Goal: Task Accomplishment & Management: Manage account settings

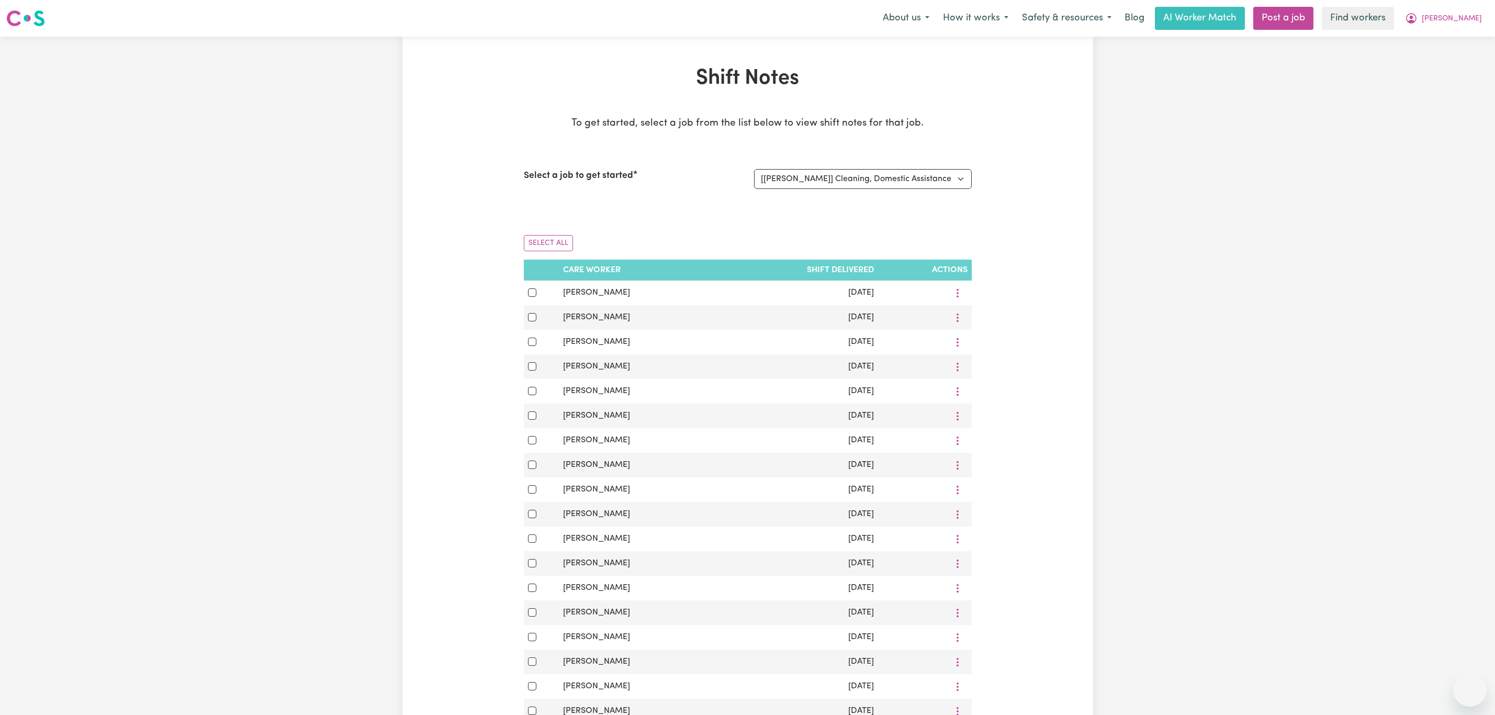
select select "13341"
click at [1463, 24] on span "[PERSON_NAME]" at bounding box center [1452, 19] width 60 height 12
click at [1448, 62] on link "Logout" at bounding box center [1447, 60] width 83 height 20
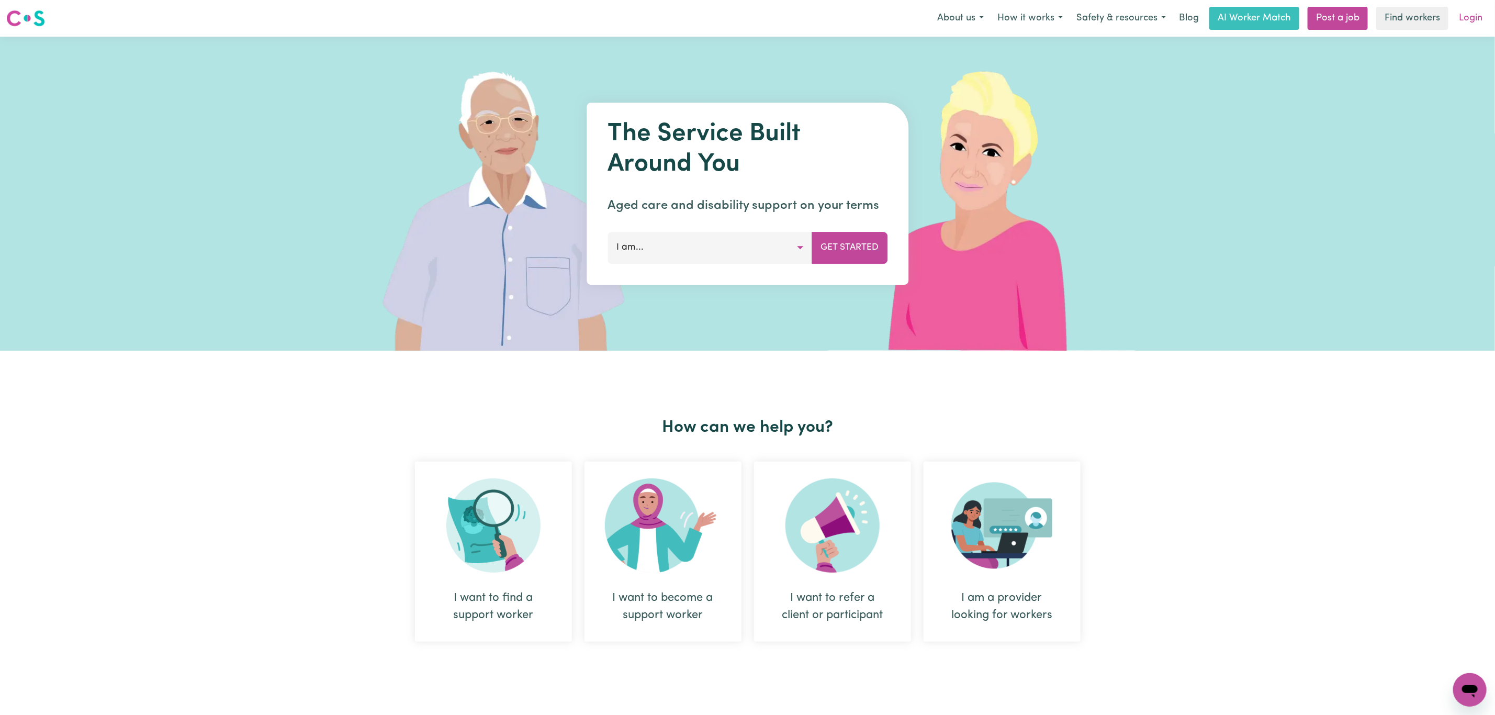
click at [1475, 13] on link "Login" at bounding box center [1471, 18] width 36 height 23
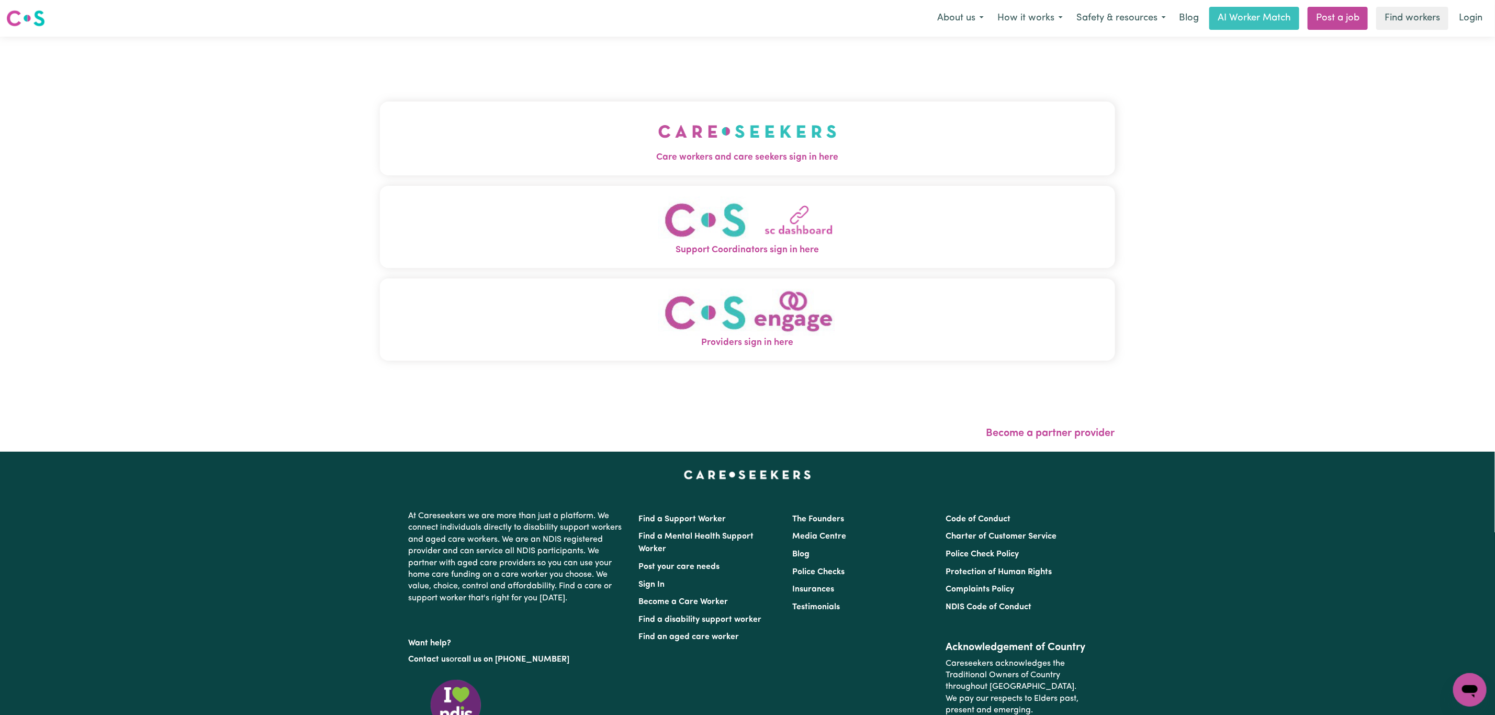
click at [762, 128] on img "Care workers and care seekers sign in here" at bounding box center [747, 131] width 178 height 39
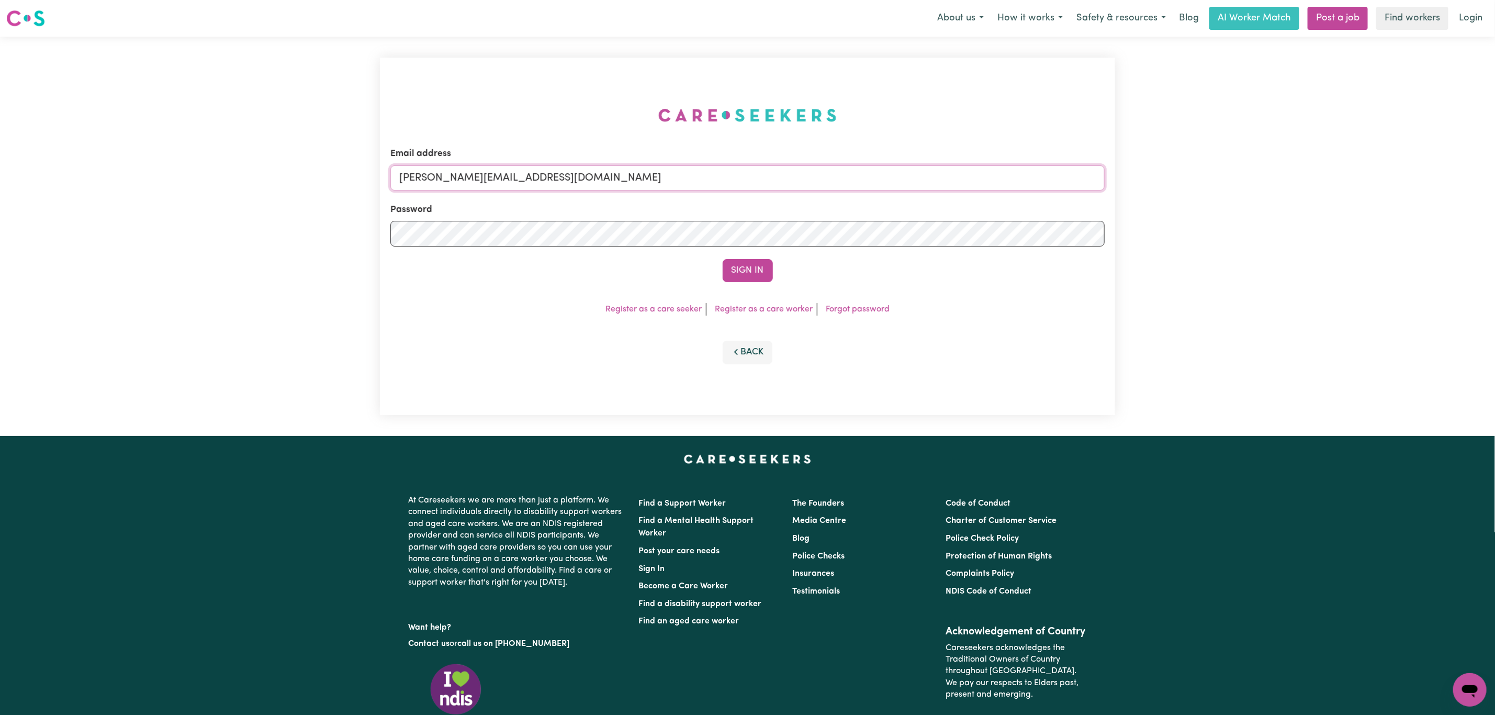
drag, startPoint x: 489, startPoint y: 177, endPoint x: 491, endPoint y: 182, distance: 5.4
click at [489, 177] on input "[PERSON_NAME][EMAIL_ADDRESS][DOMAIN_NAME]" at bounding box center [747, 177] width 714 height 25
drag, startPoint x: 453, startPoint y: 176, endPoint x: 723, endPoint y: 189, distance: 270.4
click at [723, 189] on input "[EMAIL_ADDRESS][PERSON_NAME][DOMAIN_NAME]" at bounding box center [747, 177] width 714 height 25
type input "[EMAIL_ADDRESS][PERSON_NAME][DOMAIN_NAME]"
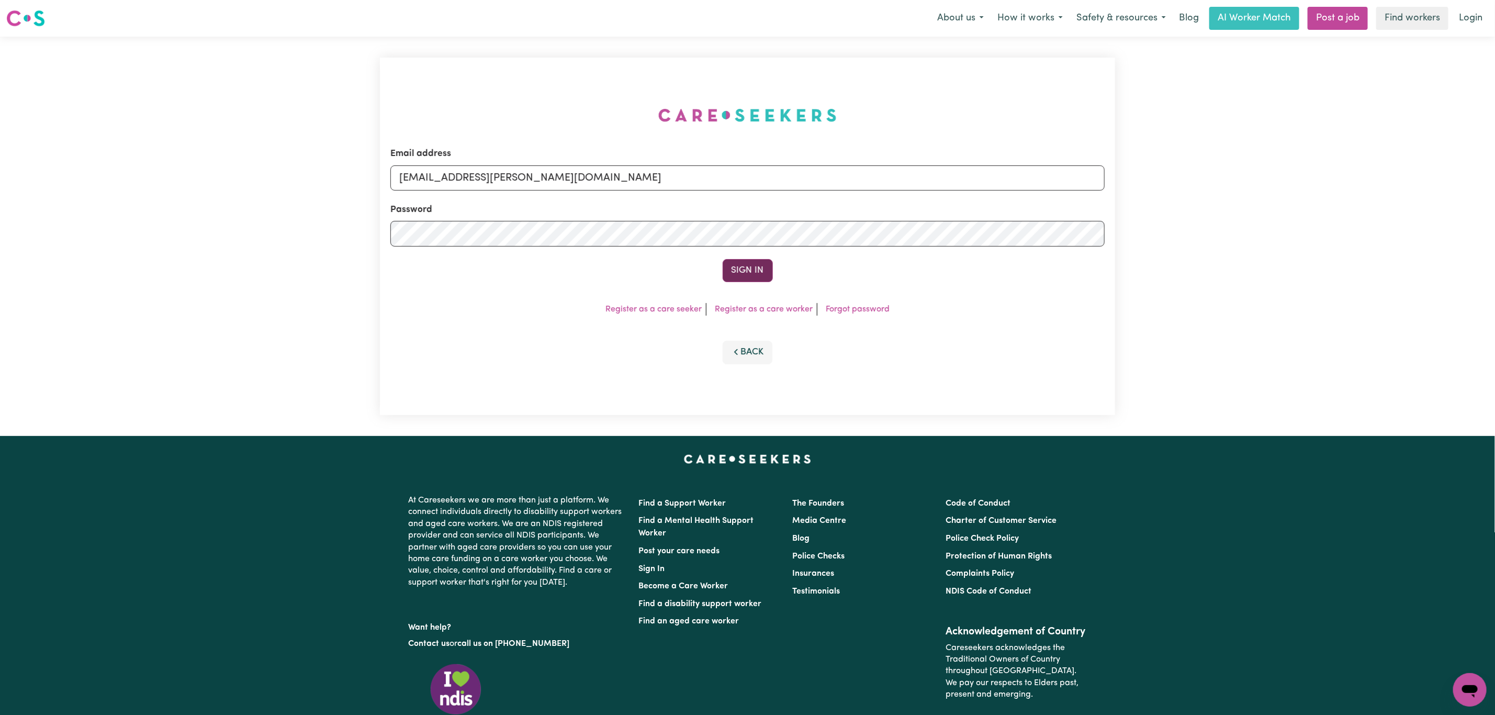
click at [754, 273] on button "Sign In" at bounding box center [748, 270] width 50 height 23
